Goal: Transaction & Acquisition: Purchase product/service

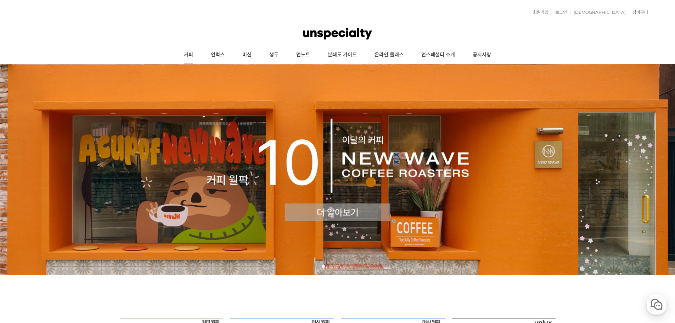
click at [197, 55] on link "커피" at bounding box center [188, 55] width 27 height 18
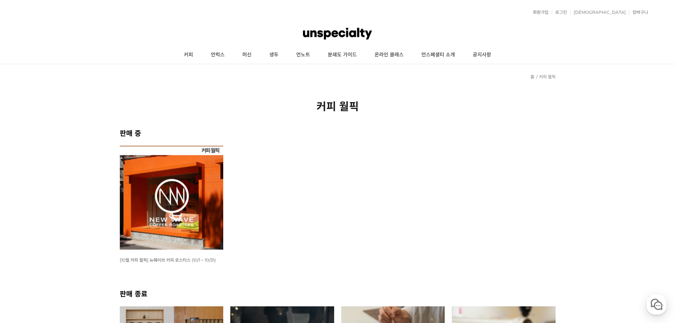
click at [189, 179] on img at bounding box center [172, 198] width 104 height 104
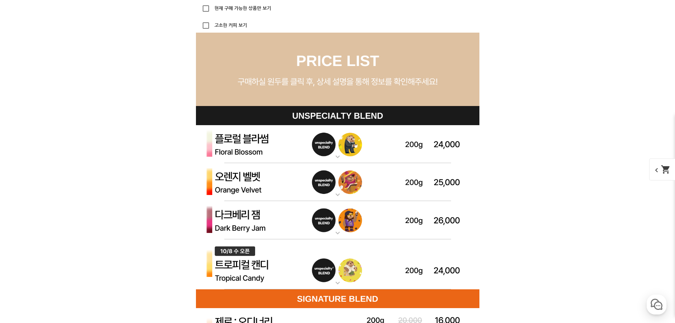
scroll to position [2054, 0]
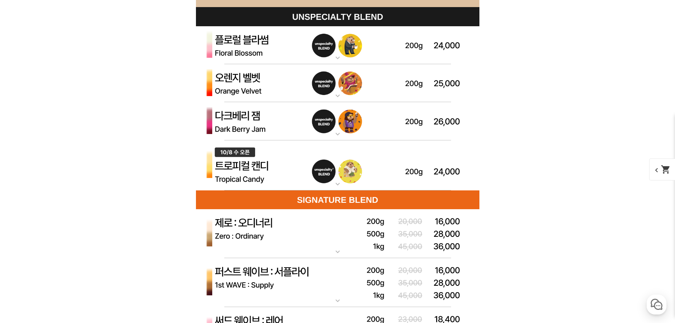
click at [336, 135] on mat-icon "expand_more" at bounding box center [337, 134] width 14 height 8
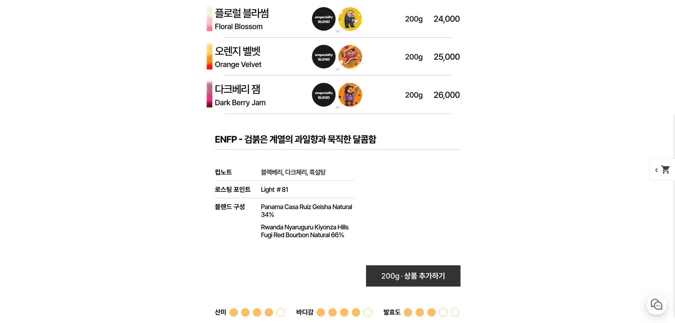
scroll to position [2125, 0]
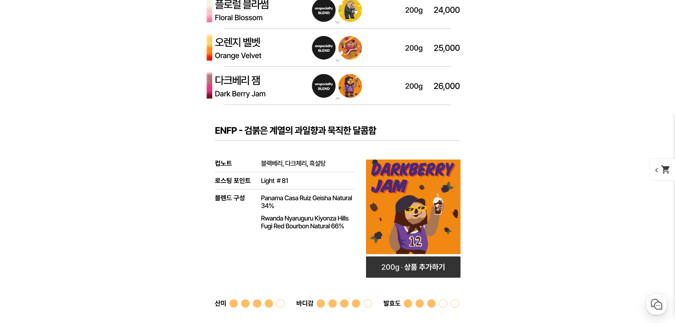
click at [337, 100] on mat-icon "expand_more" at bounding box center [337, 98] width 14 height 8
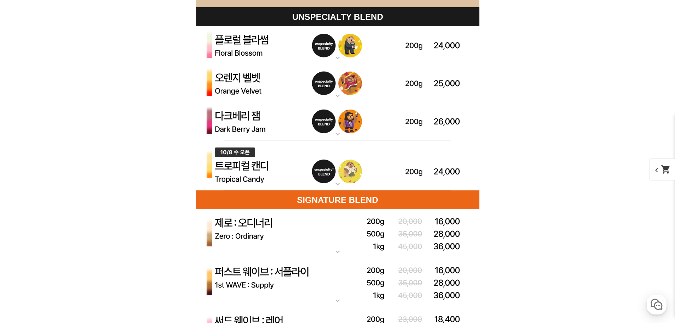
click at [337, 96] on mat-icon "expand_more" at bounding box center [337, 95] width 14 height 8
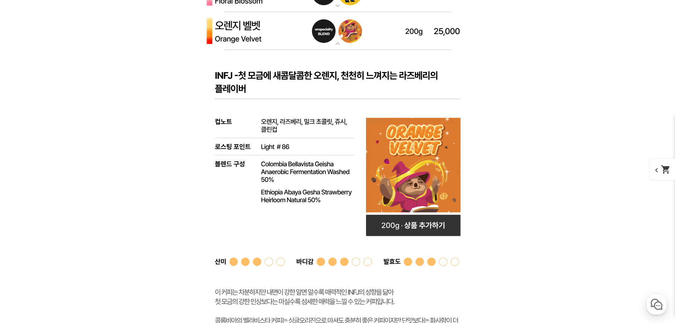
scroll to position [2089, 0]
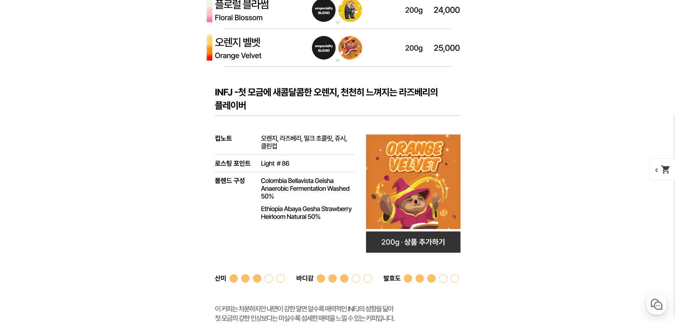
click at [339, 63] on mat-icon "expand_more" at bounding box center [337, 60] width 14 height 8
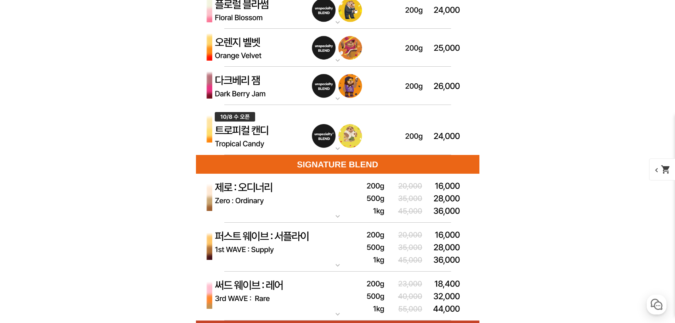
click at [338, 23] on mat-icon "expand_more" at bounding box center [337, 22] width 14 height 8
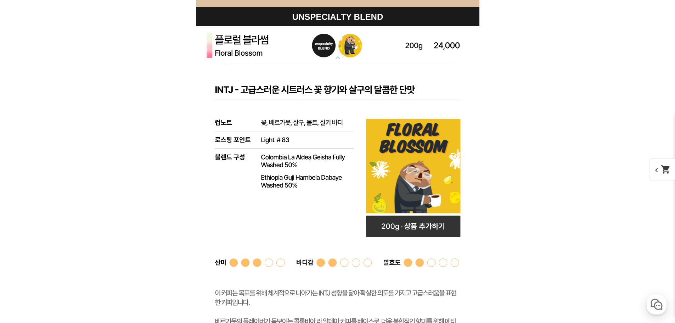
click at [337, 58] on mat-icon "expand_more" at bounding box center [337, 57] width 14 height 8
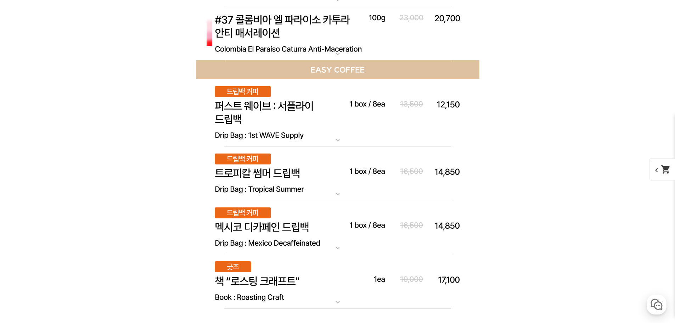
scroll to position [4249, 0]
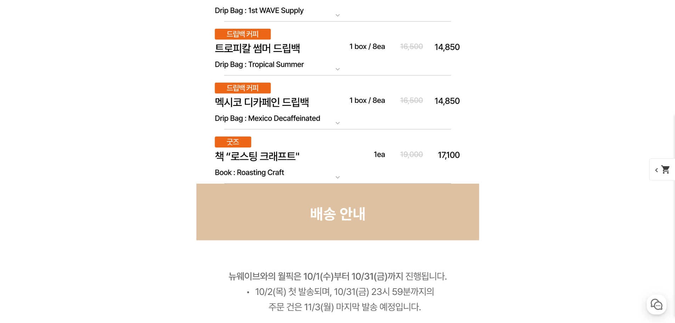
click at [334, 179] on mat-icon "expand_more" at bounding box center [337, 177] width 14 height 8
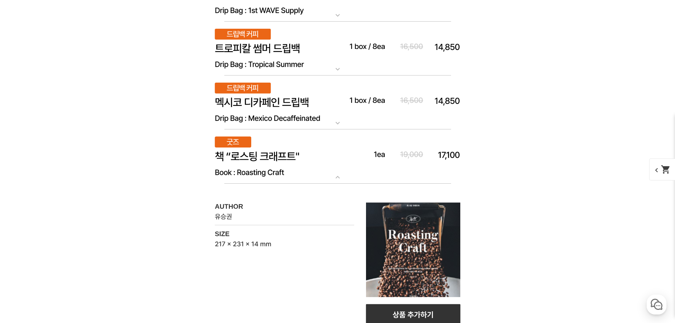
click at [334, 179] on mat-icon "expand_more" at bounding box center [337, 177] width 14 height 8
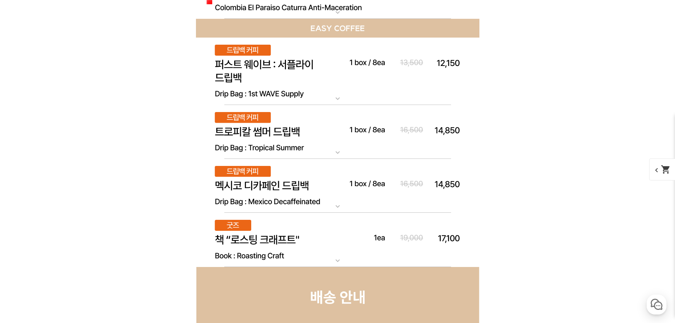
scroll to position [4143, 0]
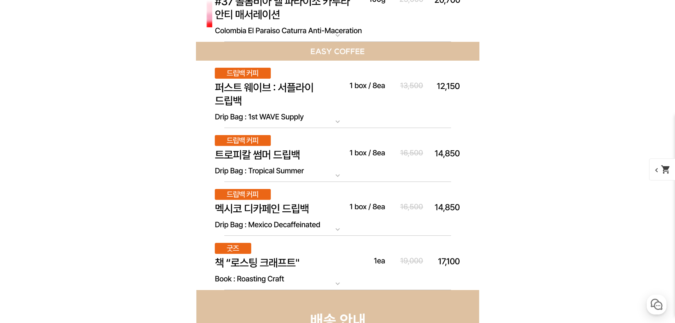
click at [337, 175] on mat-icon "expand_more" at bounding box center [337, 175] width 14 height 8
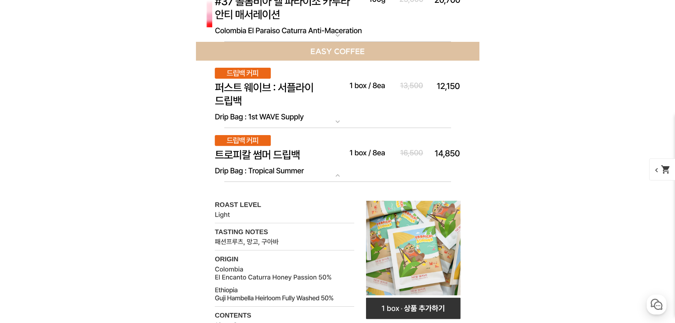
click at [339, 176] on mat-icon "expand_more" at bounding box center [337, 175] width 14 height 8
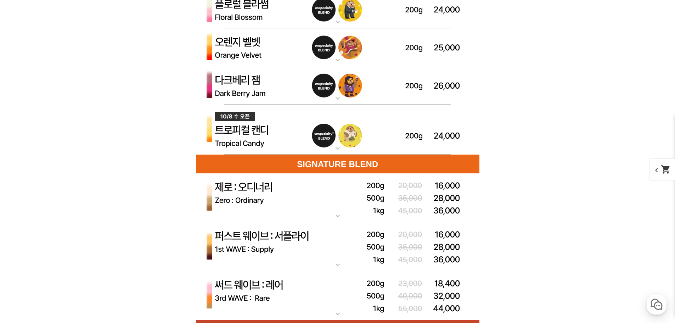
scroll to position [2089, 0]
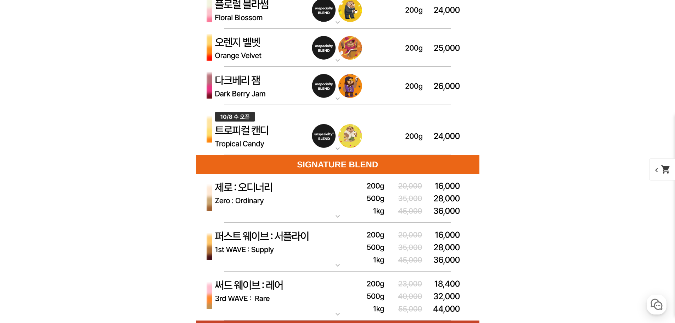
click at [339, 219] on mat-icon "expand_more" at bounding box center [337, 216] width 14 height 8
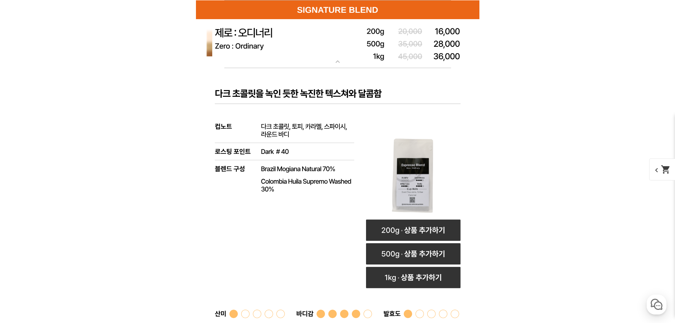
scroll to position [2231, 0]
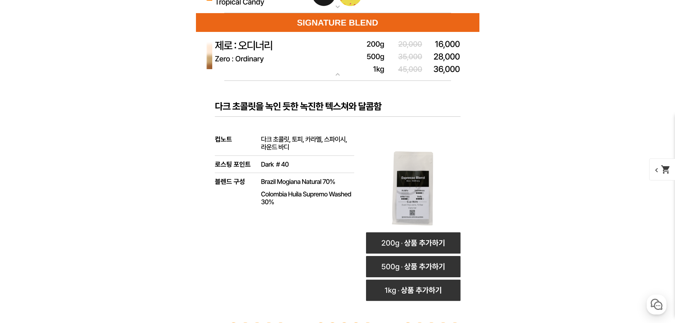
click at [340, 75] on mat-icon "expand_more" at bounding box center [337, 74] width 14 height 8
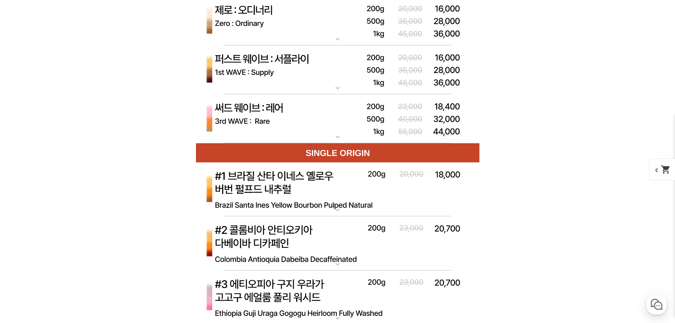
click at [335, 88] on mat-icon "expand_more" at bounding box center [337, 88] width 14 height 8
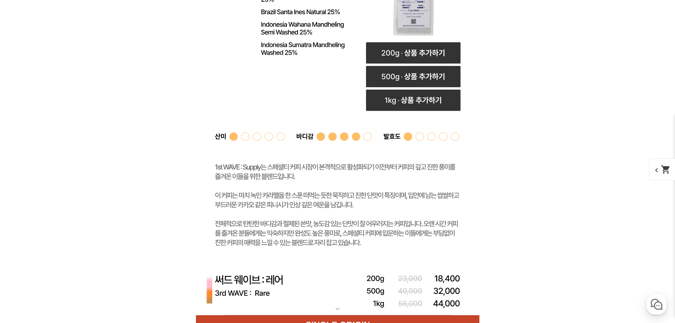
scroll to position [2479, 0]
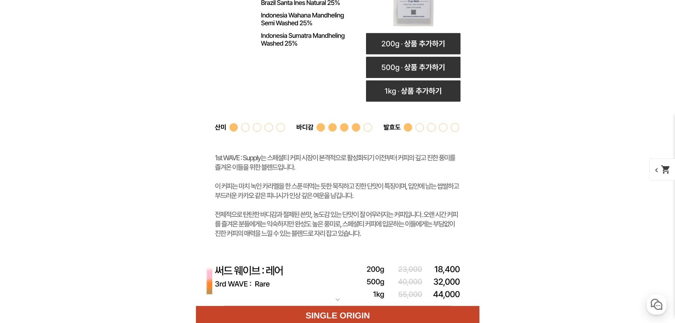
drag, startPoint x: 242, startPoint y: 222, endPoint x: 368, endPoint y: 243, distance: 127.0
click at [368, 243] on rect at bounding box center [337, 69] width 283 height 375
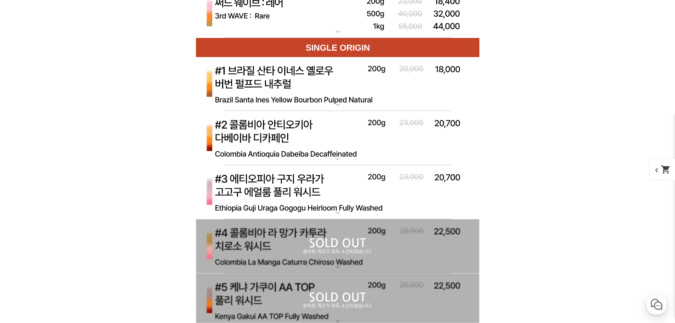
scroll to position [2267, 0]
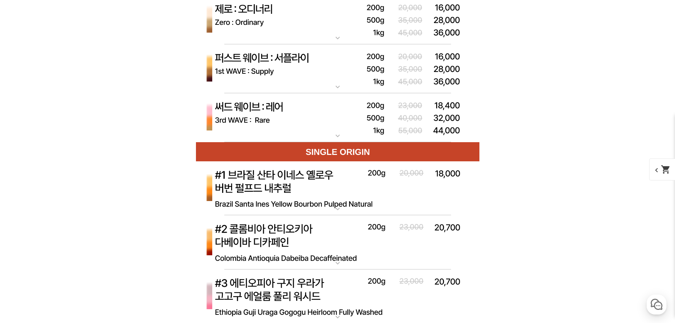
click at [340, 136] on mat-icon "expand_more" at bounding box center [337, 135] width 14 height 8
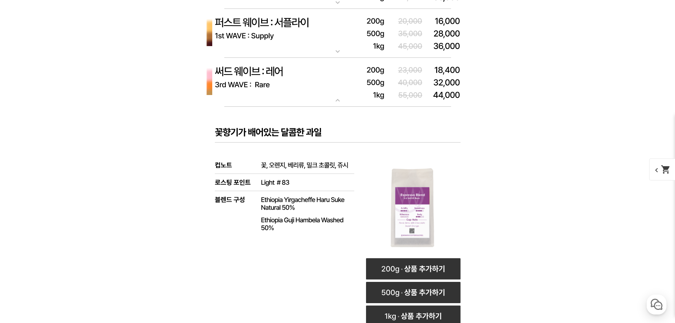
click at [336, 102] on mat-icon "expand_more" at bounding box center [337, 100] width 14 height 8
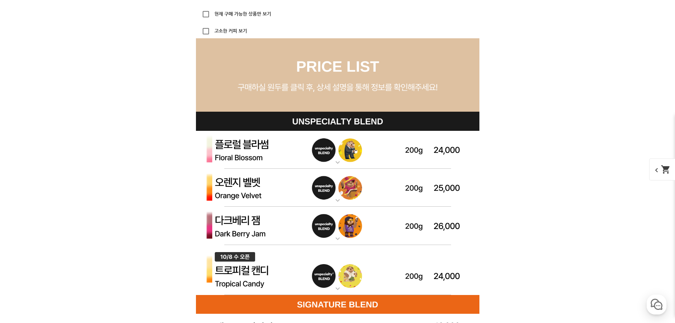
scroll to position [1949, 0]
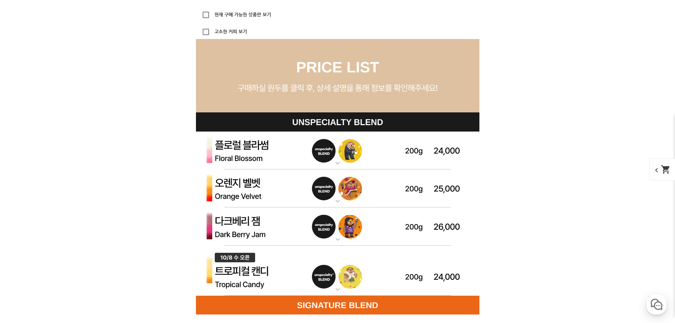
click at [334, 168] on img at bounding box center [337, 150] width 283 height 38
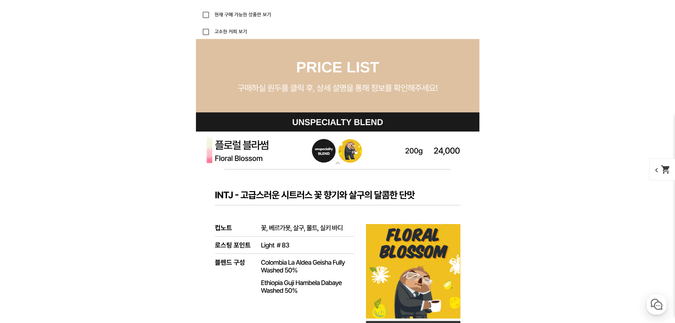
scroll to position [2090, 0]
